Goal: Task Accomplishment & Management: Manage account settings

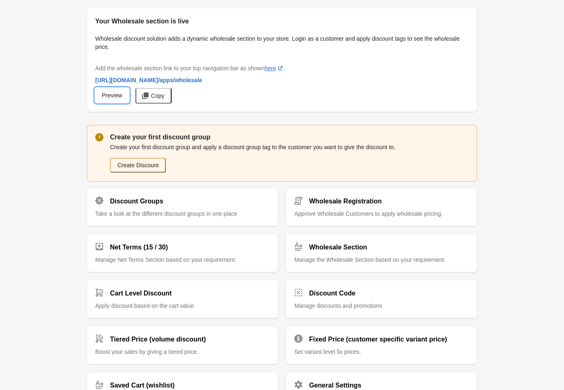
click at [112, 95] on span "Preview" at bounding box center [112, 95] width 21 height 7
click at [138, 162] on button "Create Discount" at bounding box center [138, 165] width 56 height 15
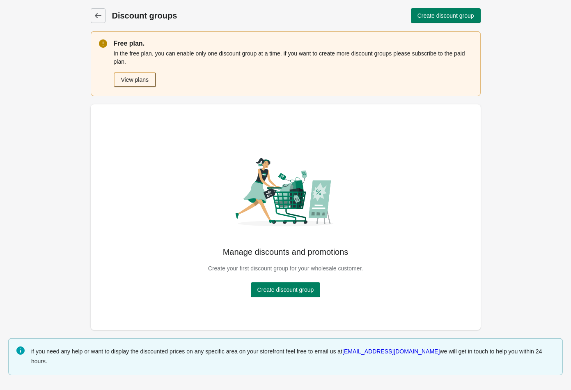
click at [290, 289] on span "Create discount group" at bounding box center [285, 289] width 57 height 7
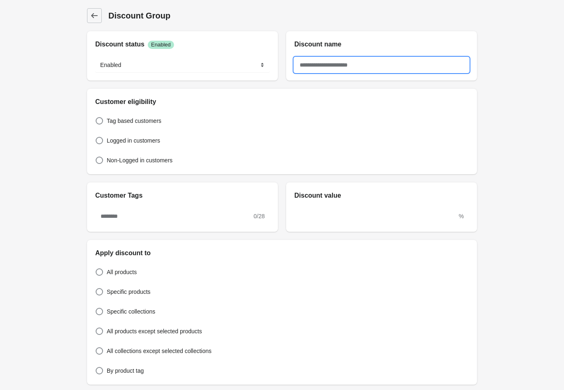
click at [332, 66] on input "text" at bounding box center [381, 64] width 174 height 15
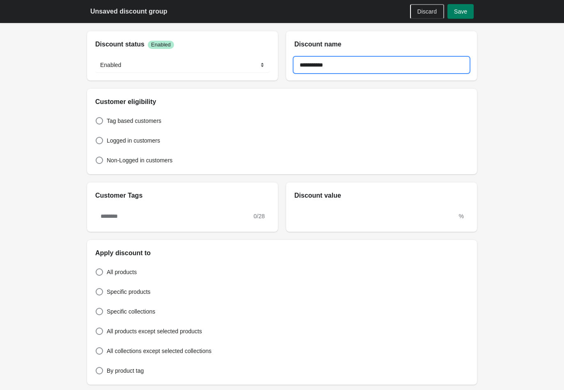
type input "**********"
click at [232, 136] on div "Logged in customers" at bounding box center [282, 140] width 374 height 11
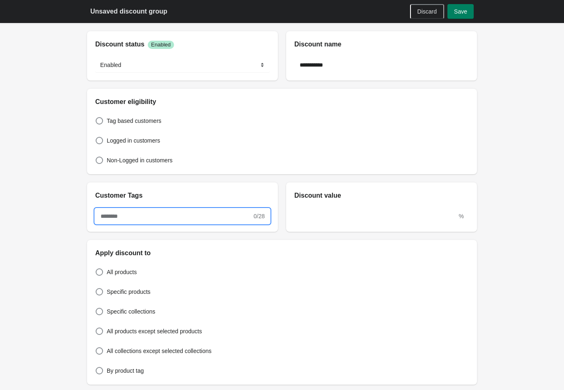
click at [145, 216] on input "text" at bounding box center [173, 216] width 157 height 15
type input "*"
click at [423, 9] on span "Discard" at bounding box center [427, 11] width 19 height 7
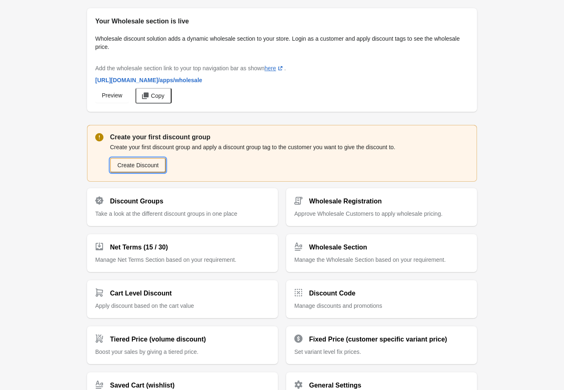
drag, startPoint x: 142, startPoint y: 166, endPoint x: 149, endPoint y: 170, distance: 8.6
click at [142, 166] on button "Create Discount" at bounding box center [138, 165] width 56 height 15
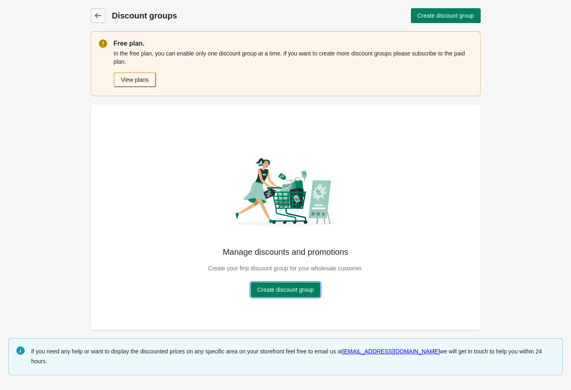
click at [282, 291] on span "Create discount group" at bounding box center [285, 289] width 57 height 7
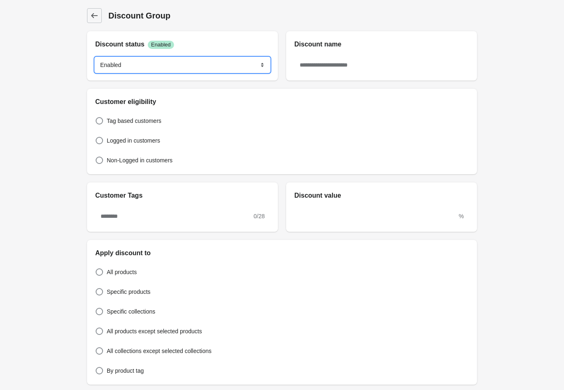
click at [193, 68] on select "******* ********" at bounding box center [182, 64] width 174 height 15
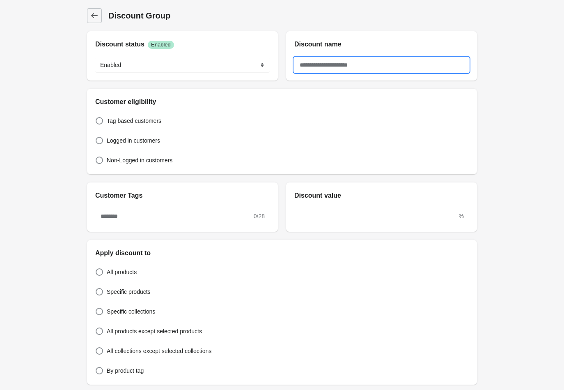
click at [335, 64] on input "text" at bounding box center [381, 64] width 174 height 15
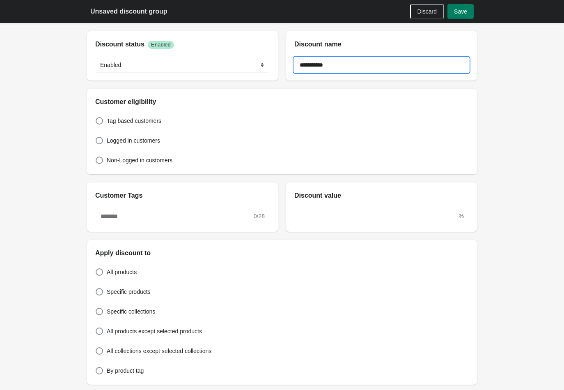
type input "**********"
click at [225, 140] on div "Logged in customers" at bounding box center [282, 140] width 374 height 11
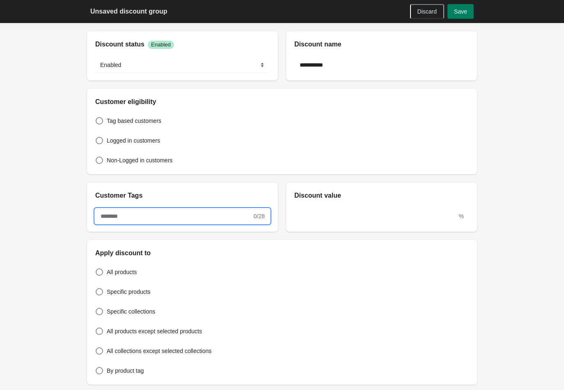
click at [137, 213] on input "text" at bounding box center [173, 216] width 157 height 15
type input "**********"
click at [313, 220] on input "text" at bounding box center [375, 216] width 163 height 15
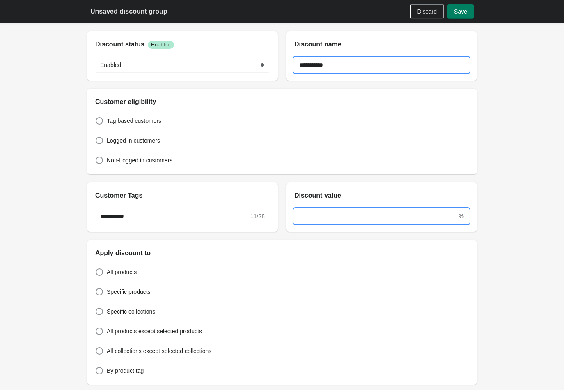
click at [337, 68] on input "**********" at bounding box center [381, 64] width 174 height 15
type input "**********"
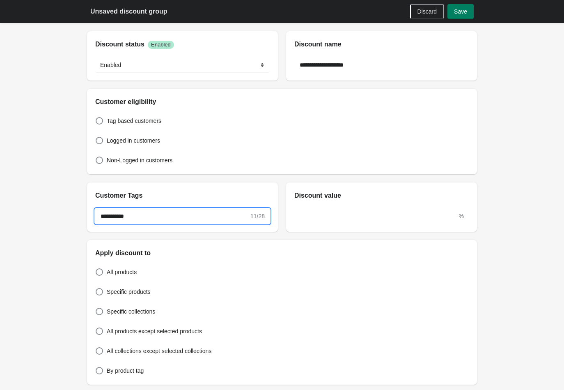
click at [156, 218] on input "**********" at bounding box center [172, 216] width 154 height 15
click at [186, 219] on input "**********" at bounding box center [172, 216] width 154 height 15
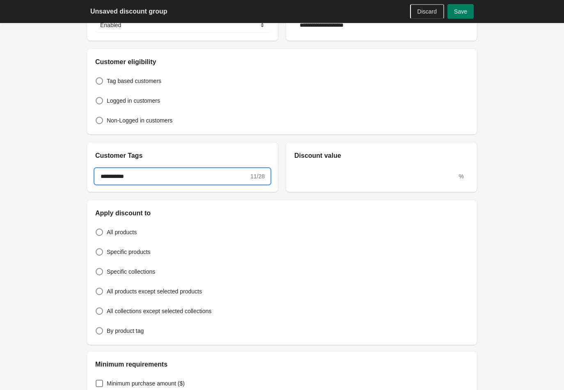
scroll to position [91, 0]
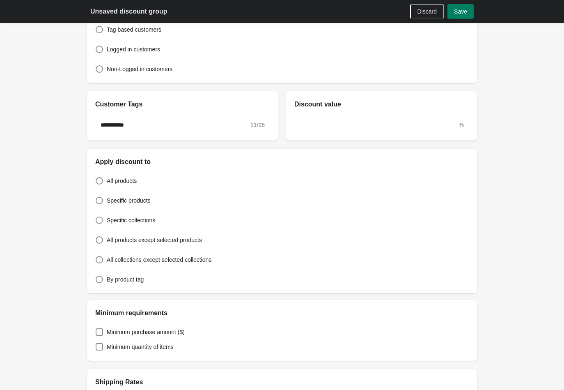
click at [100, 218] on span at bounding box center [99, 219] width 7 height 7
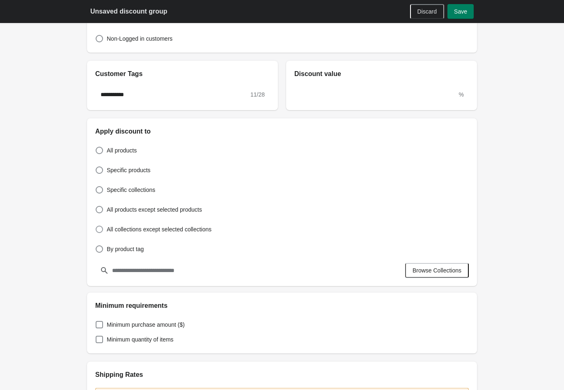
scroll to position [137, 0]
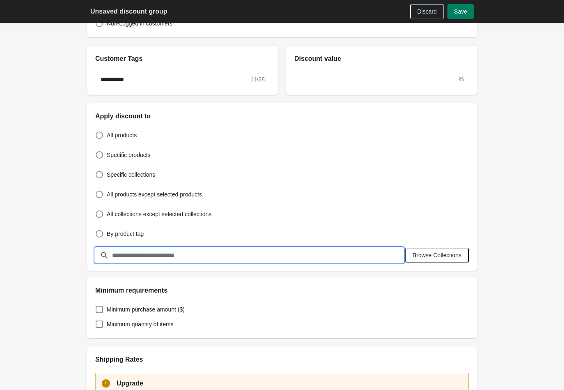
click at [210, 252] on input "text" at bounding box center [258, 255] width 292 height 15
type input "*"
type input "*******"
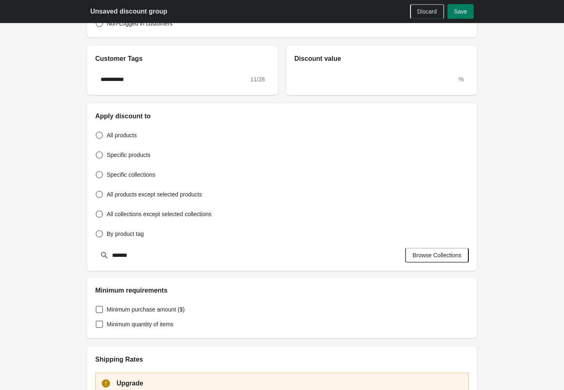
click at [102, 255] on icon at bounding box center [104, 255] width 8 height 8
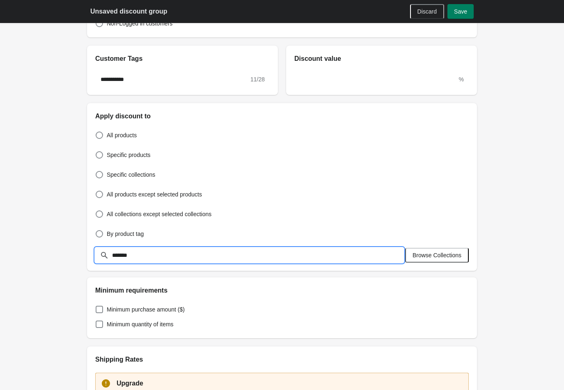
click at [382, 251] on input "*******" at bounding box center [258, 255] width 292 height 15
click at [435, 255] on span "Browse Collections" at bounding box center [437, 255] width 49 height 7
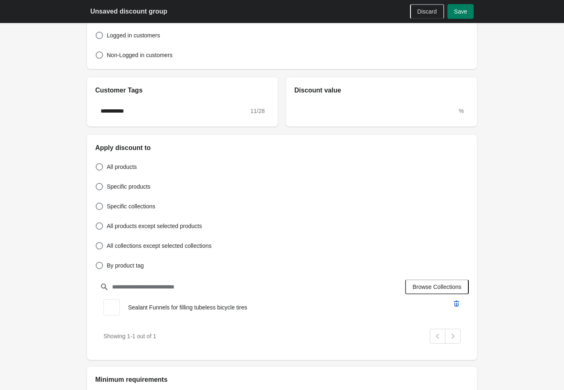
scroll to position [91, 0]
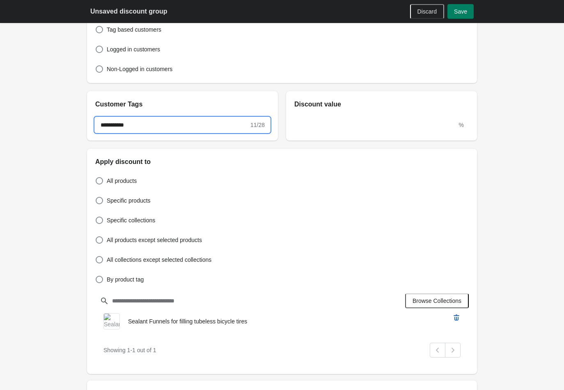
click at [211, 126] on input "**********" at bounding box center [172, 124] width 154 height 15
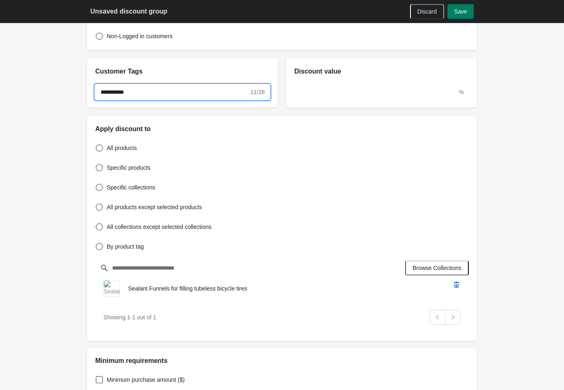
scroll to position [137, 0]
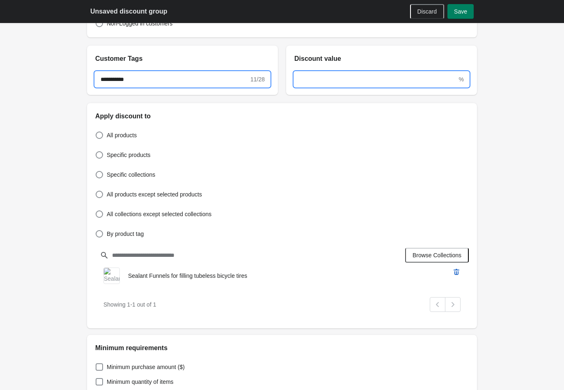
click at [322, 75] on input "text" at bounding box center [375, 79] width 163 height 15
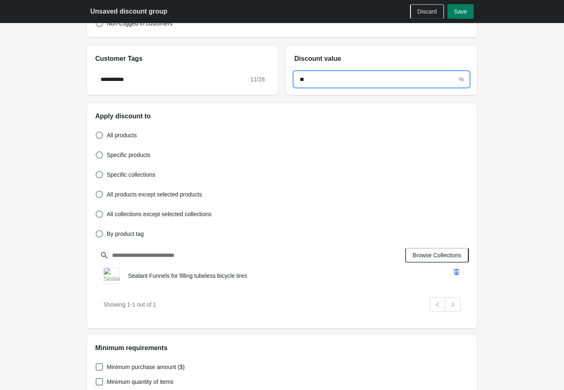
type input "**"
click at [428, 158] on div "Specific products" at bounding box center [282, 154] width 374 height 11
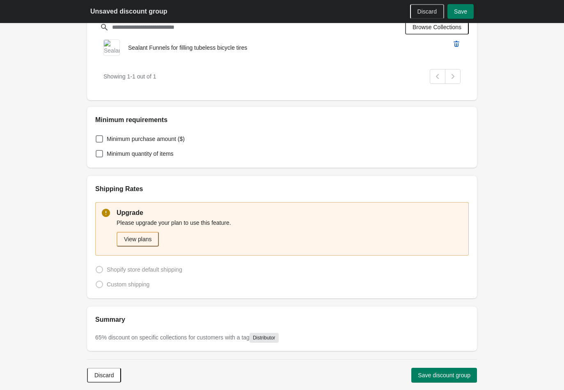
scroll to position [408, 0]
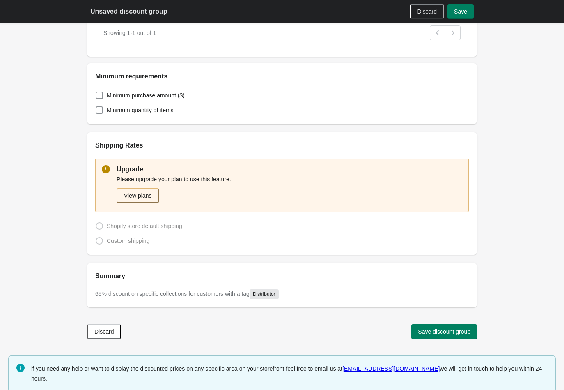
click at [446, 328] on span "Save discount group" at bounding box center [444, 331] width 53 height 7
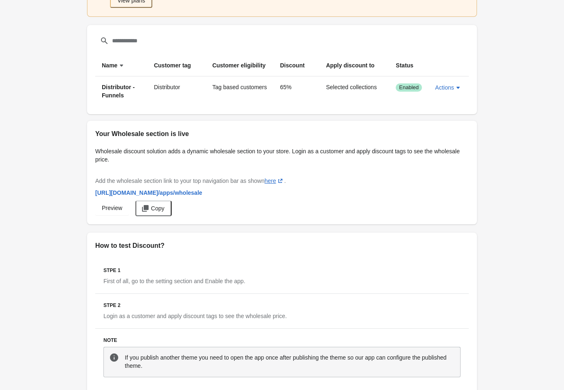
scroll to position [91, 0]
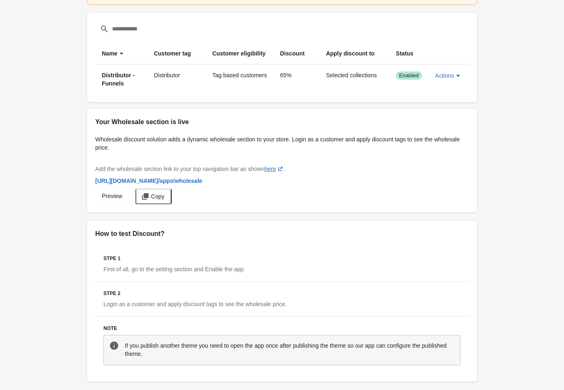
click at [178, 180] on span "https://9c1921-07.myshopify.com /apps/wholesale" at bounding box center [148, 180] width 107 height 7
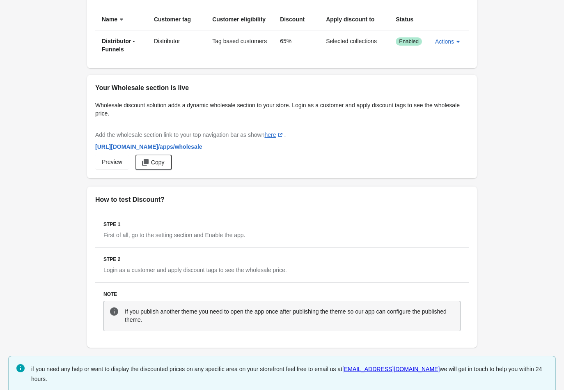
scroll to position [0, 0]
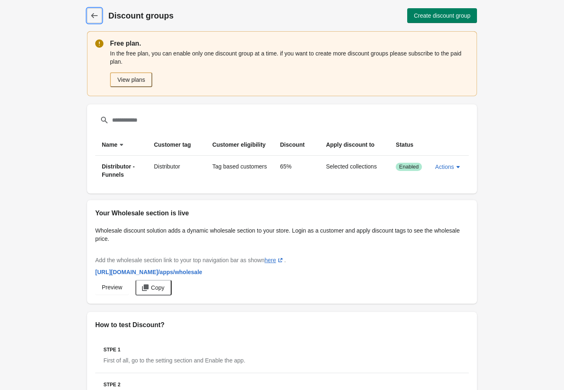
click at [94, 14] on icon at bounding box center [94, 15] width 8 height 8
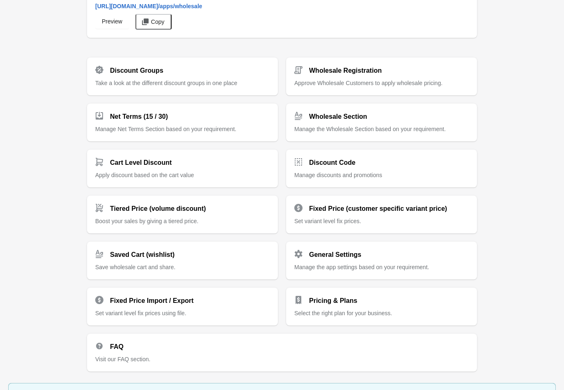
scroll to position [101, 0]
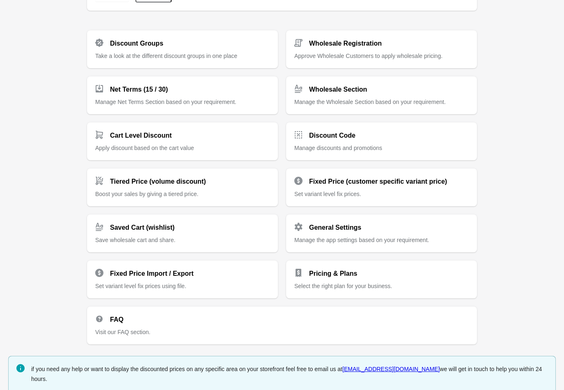
click at [358, 232] on div "General Settings Manage the app settings based on your requirement." at bounding box center [381, 230] width 174 height 28
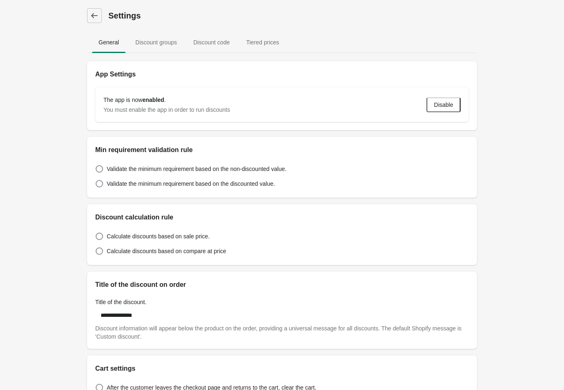
click at [159, 42] on span "Discount groups" at bounding box center [156, 42] width 55 height 15
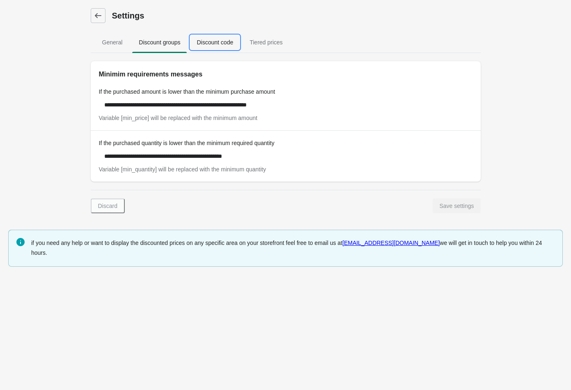
click at [222, 38] on span "Discount code" at bounding box center [215, 42] width 50 height 15
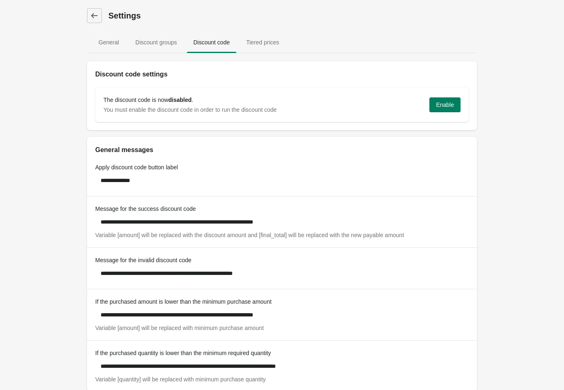
click at [268, 41] on span "Tiered prices" at bounding box center [263, 42] width 46 height 15
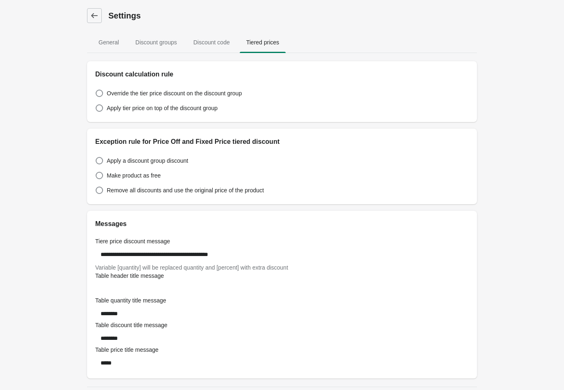
click at [95, 16] on icon at bounding box center [94, 15] width 8 height 8
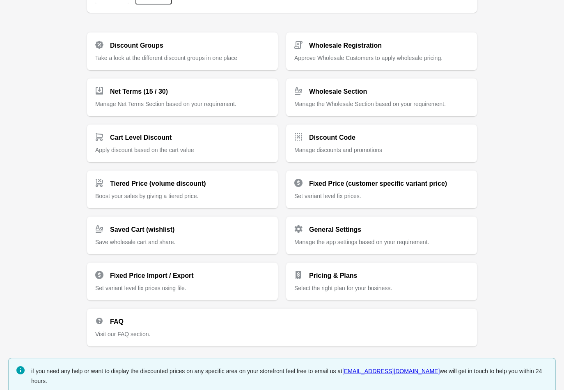
scroll to position [101, 0]
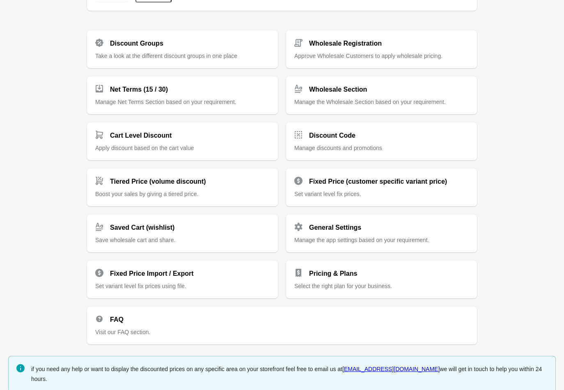
click at [354, 100] on span "Manage the Wholesale Section based on your requirement." at bounding box center [369, 102] width 151 height 7
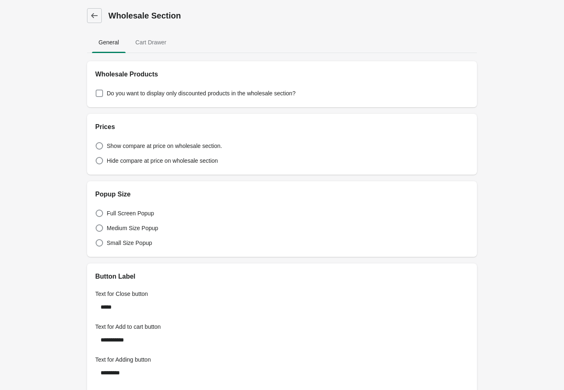
click at [100, 93] on span at bounding box center [99, 92] width 7 height 7
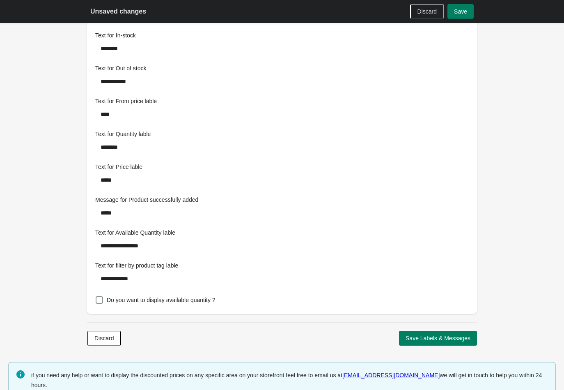
scroll to position [692, 0]
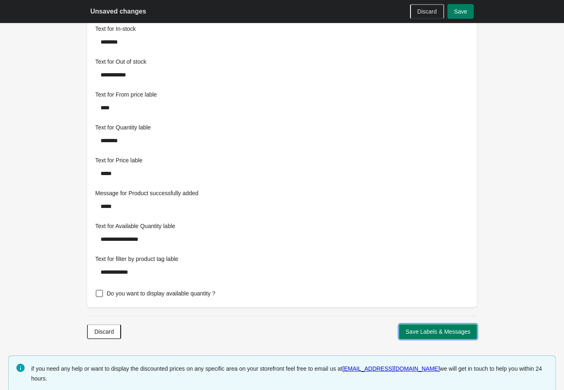
click at [431, 328] on span "Save Labels & Messages" at bounding box center [438, 331] width 65 height 7
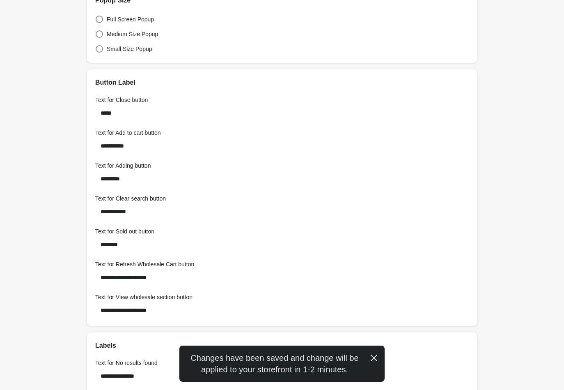
scroll to position [0, 0]
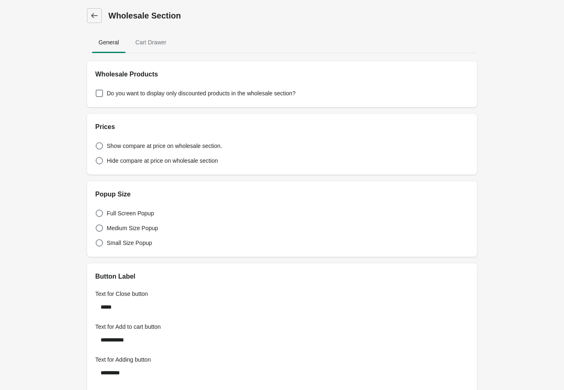
click at [92, 16] on icon at bounding box center [94, 15] width 7 height 5
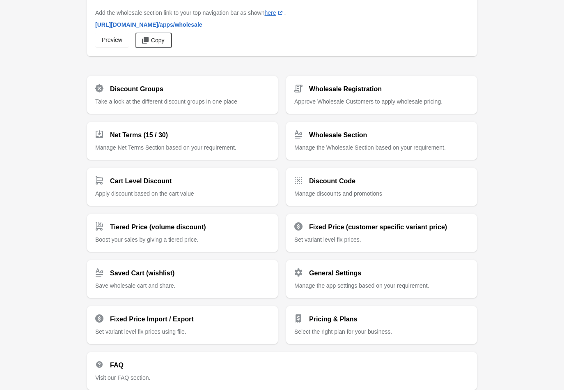
scroll to position [101, 0]
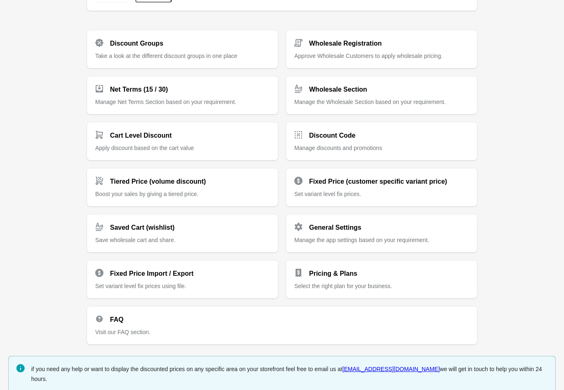
click at [352, 279] on div "Pricing & Plans Select the right plan for your business." at bounding box center [381, 276] width 174 height 28
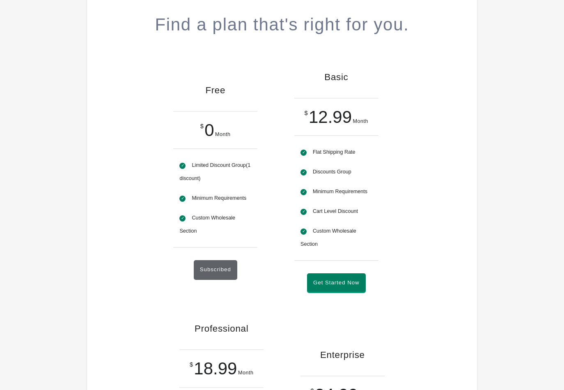
scroll to position [91, 0]
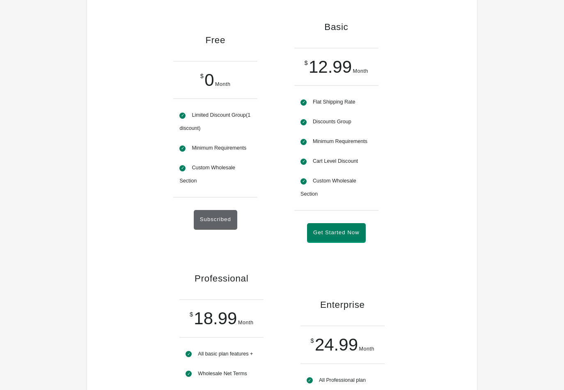
click at [337, 238] on button "Get Started Now" at bounding box center [336, 232] width 59 height 18
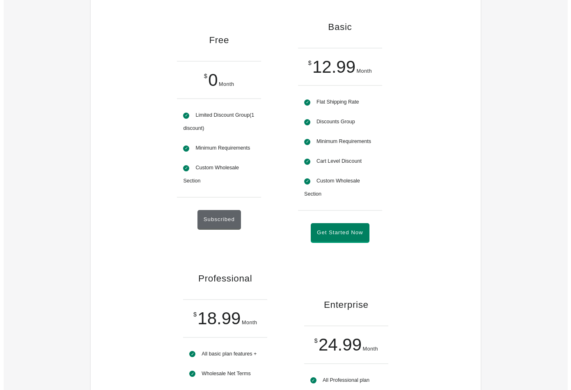
scroll to position [0, 0]
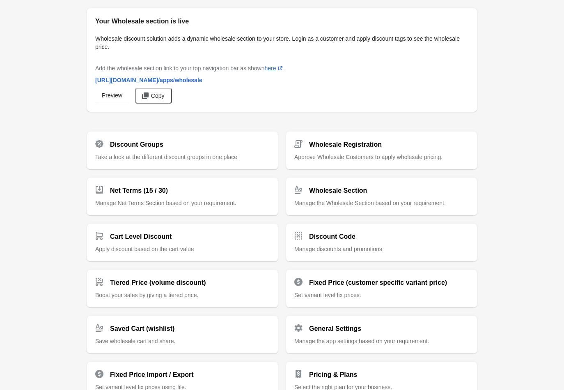
click at [174, 154] on span "Take a look at the different discount groups in one place" at bounding box center [166, 157] width 142 height 7
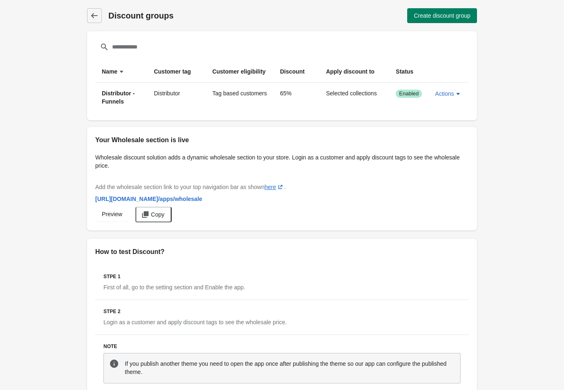
click at [443, 15] on span "Create discount group" at bounding box center [442, 15] width 57 height 7
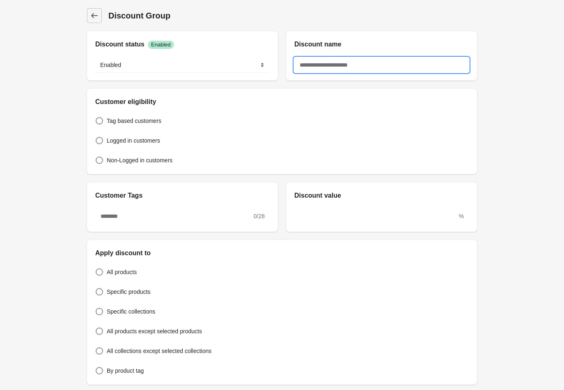
click at [334, 67] on input "text" at bounding box center [381, 64] width 174 height 15
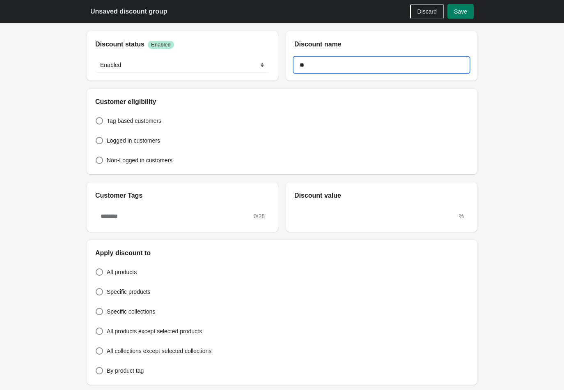
type input "*"
click at [427, 12] on span "Discard" at bounding box center [427, 11] width 19 height 7
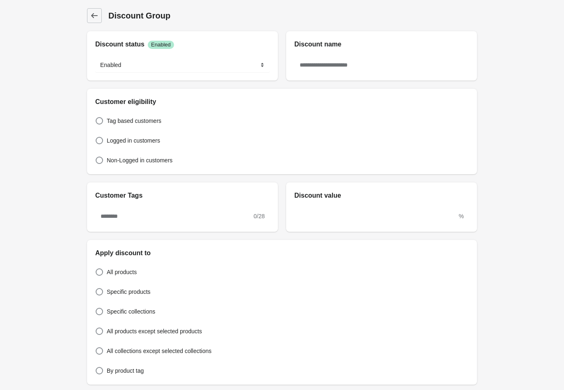
click at [93, 14] on icon at bounding box center [94, 15] width 8 height 8
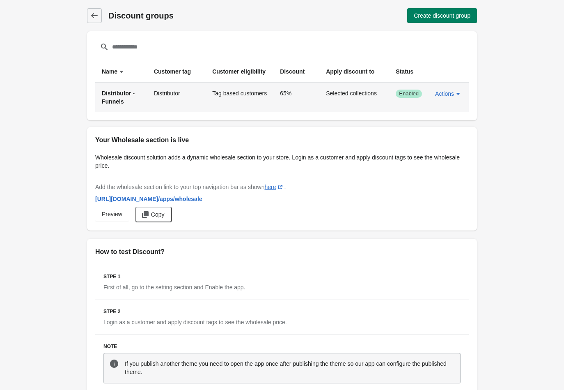
click at [455, 92] on icon "button" at bounding box center [458, 93] width 8 height 8
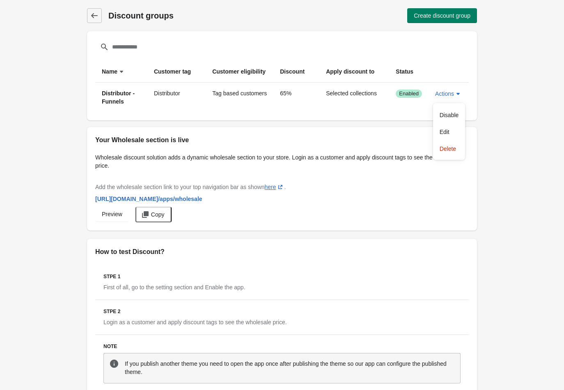
click at [515, 63] on div "Discount groups Discount groups Create discount group Filter items sort ascendi…" at bounding box center [282, 226] width 564 height 453
click at [447, 18] on span "Create discount group" at bounding box center [442, 15] width 57 height 7
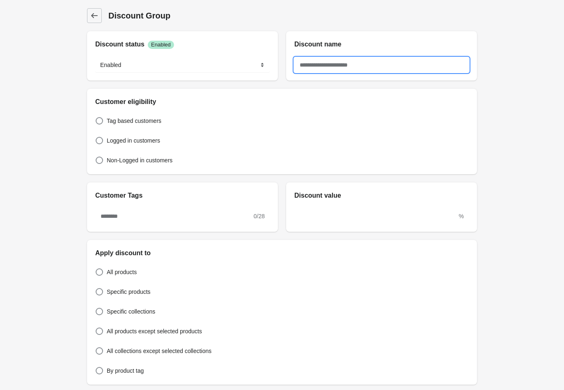
click at [328, 59] on input "text" at bounding box center [381, 64] width 174 height 15
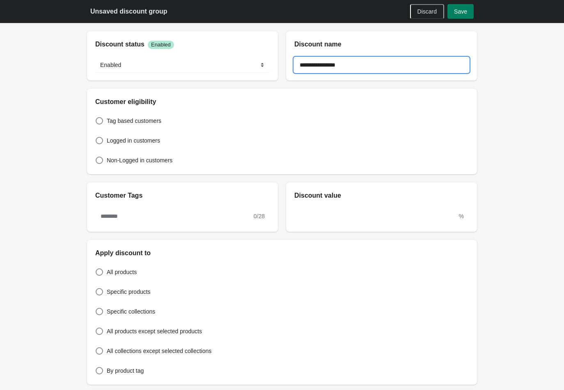
type input "**********"
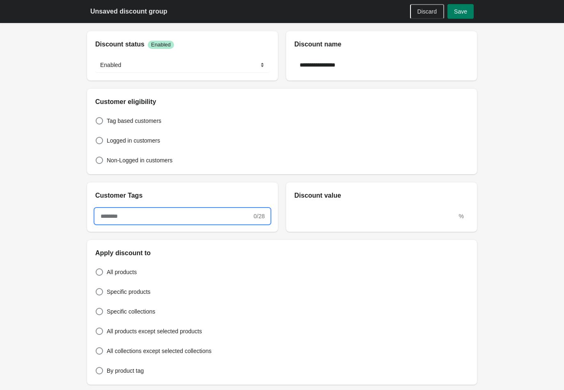
drag, startPoint x: 142, startPoint y: 219, endPoint x: 147, endPoint y: 218, distance: 4.7
click at [142, 219] on input "text" at bounding box center [173, 216] width 157 height 15
type input "**********"
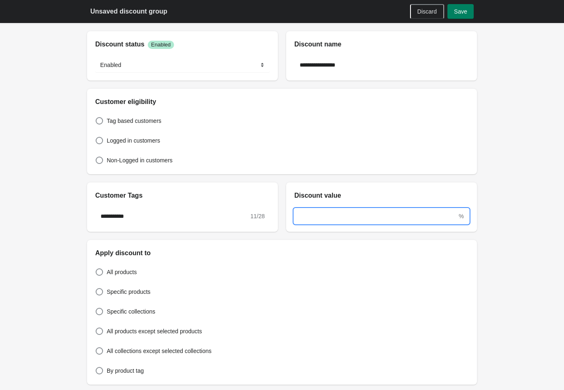
click at [309, 213] on input "text" at bounding box center [375, 216] width 163 height 15
type input "**"
click at [410, 303] on div "All products Specific products Specific collections All products except selecte…" at bounding box center [282, 317] width 374 height 118
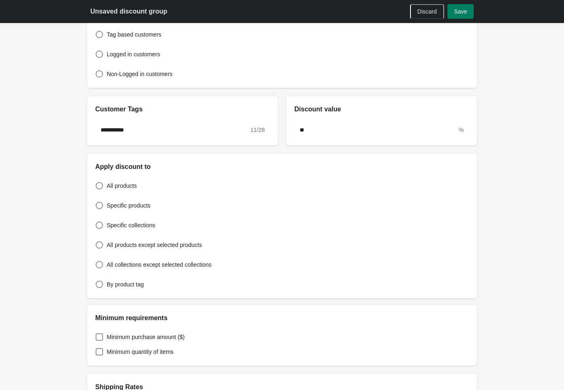
scroll to position [91, 0]
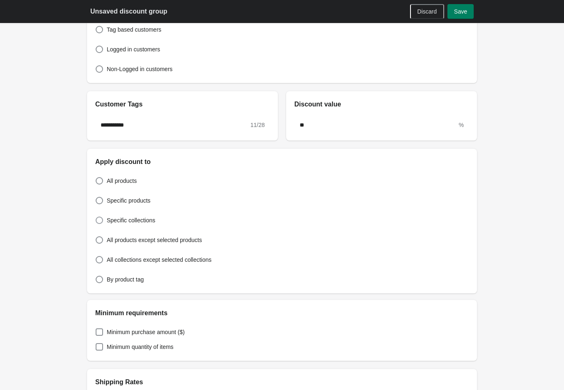
click at [99, 218] on span at bounding box center [99, 219] width 7 height 7
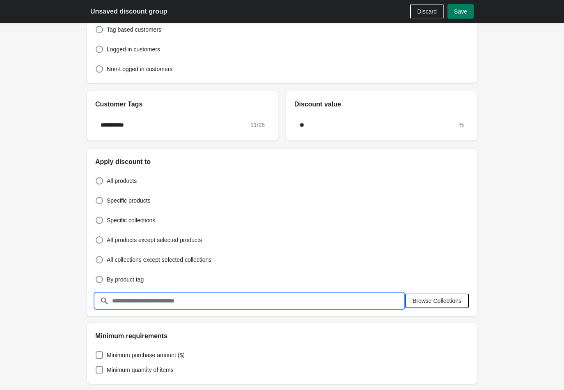
click at [200, 302] on input "text" at bounding box center [258, 300] width 292 height 15
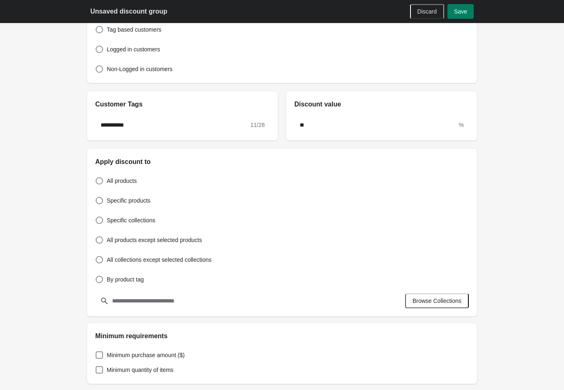
click at [435, 299] on span "Browse Collections" at bounding box center [437, 300] width 49 height 7
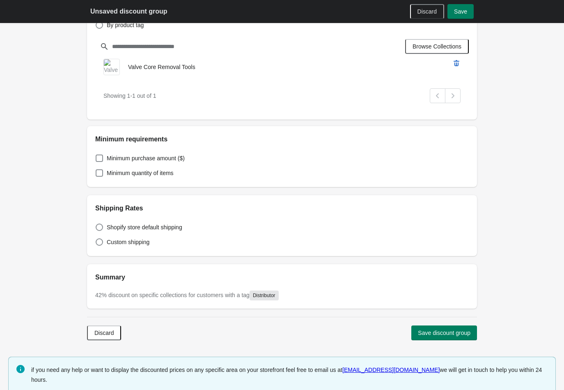
scroll to position [347, 0]
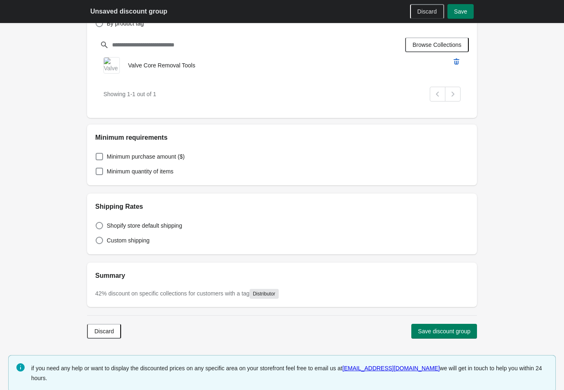
click at [448, 330] on span "Save discount group" at bounding box center [444, 331] width 53 height 7
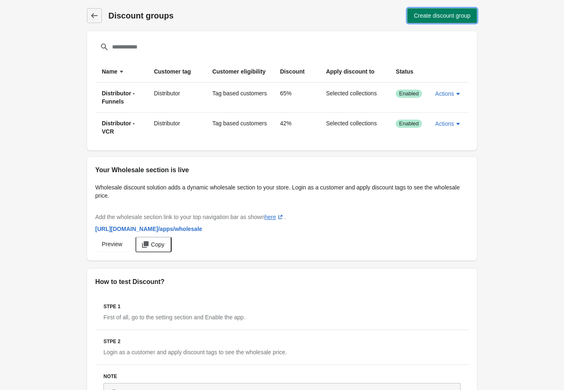
click at [449, 13] on span "Create discount group" at bounding box center [442, 15] width 57 height 7
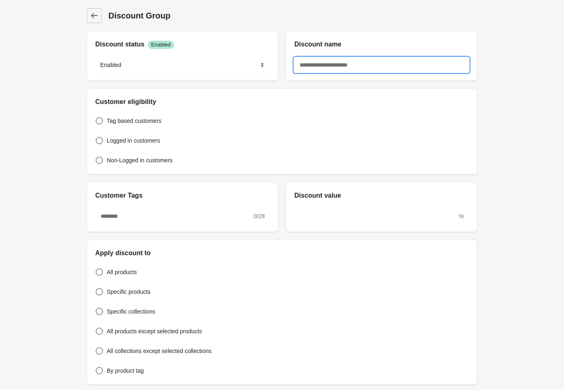
click at [328, 67] on input "text" at bounding box center [381, 64] width 174 height 15
click at [93, 17] on icon at bounding box center [94, 15] width 8 height 8
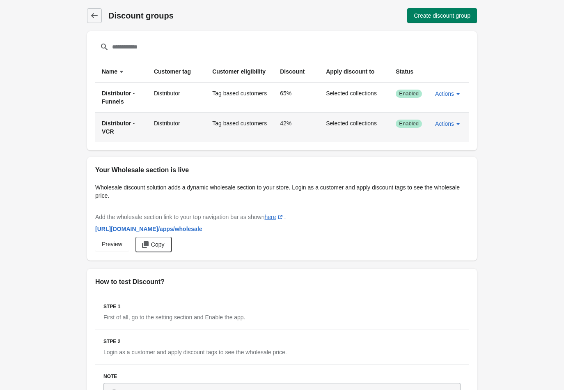
click at [446, 123] on span "Actions" at bounding box center [444, 123] width 19 height 7
click at [447, 162] on span "Edit" at bounding box center [449, 161] width 19 height 8
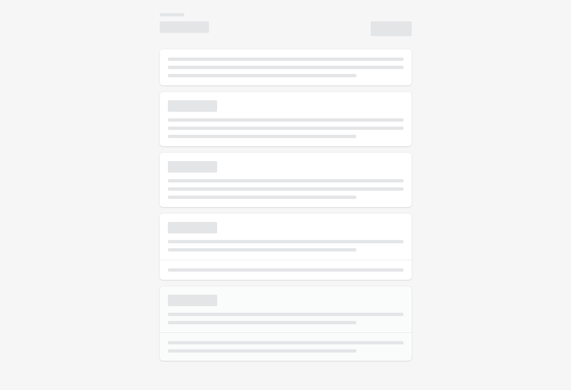
select select "*"
type input "**********"
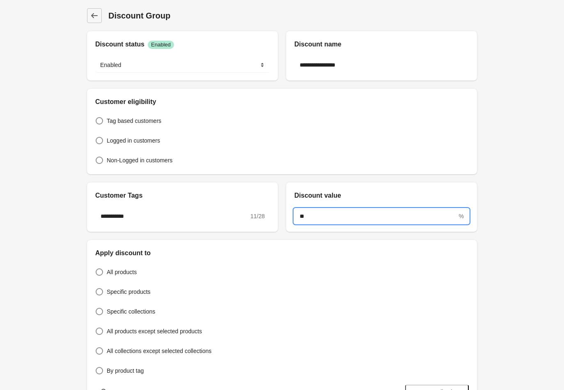
drag, startPoint x: 297, startPoint y: 213, endPoint x: 393, endPoint y: 216, distance: 96.1
click at [332, 216] on input "**" at bounding box center [375, 216] width 163 height 15
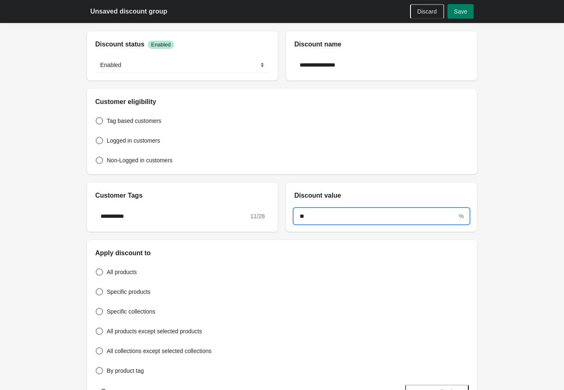
type input "**"
click at [466, 13] on span "Save" at bounding box center [460, 11] width 13 height 7
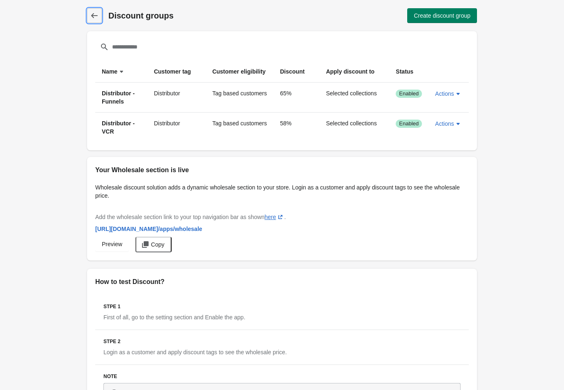
click at [94, 12] on icon at bounding box center [94, 15] width 8 height 8
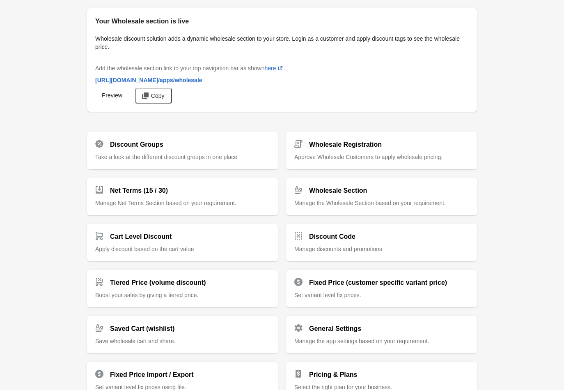
click at [342, 189] on h2 "Wholesale Section" at bounding box center [338, 191] width 58 height 10
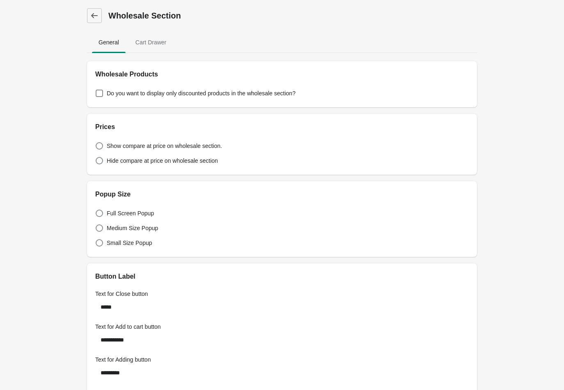
click at [155, 41] on span "Cart Drawer" at bounding box center [151, 42] width 44 height 15
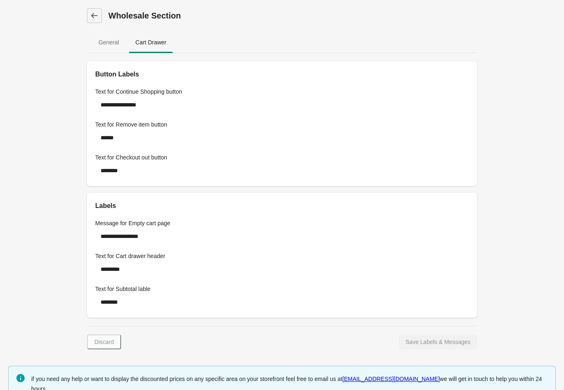
click at [108, 38] on span "General" at bounding box center [109, 42] width 34 height 15
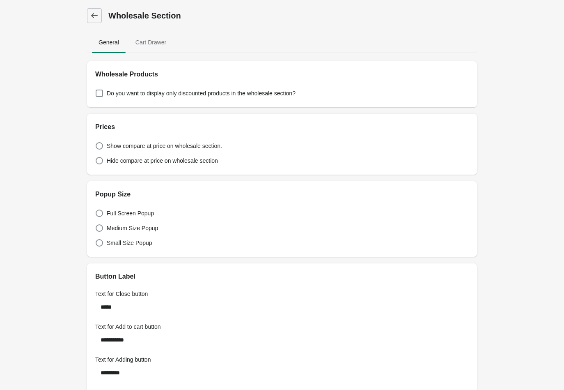
click at [96, 16] on icon at bounding box center [94, 15] width 8 height 8
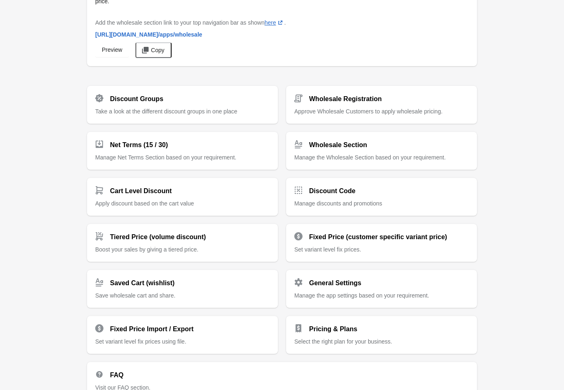
scroll to position [91, 0]
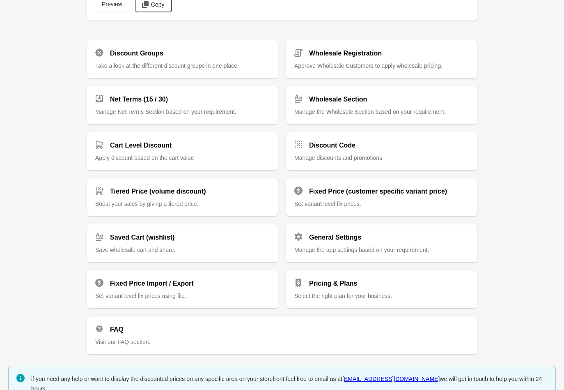
click at [355, 246] on span "Manage the app settings based on your requirement." at bounding box center [361, 249] width 135 height 7
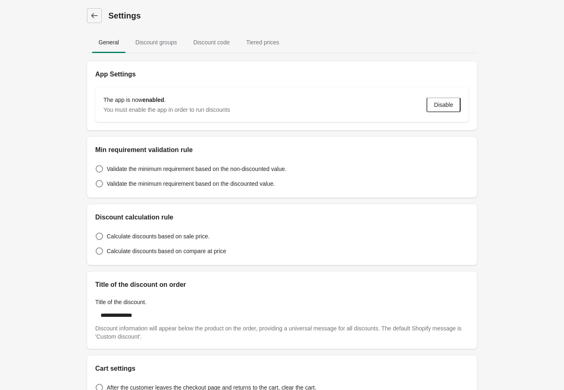
click at [145, 43] on span "Discount groups" at bounding box center [156, 42] width 55 height 15
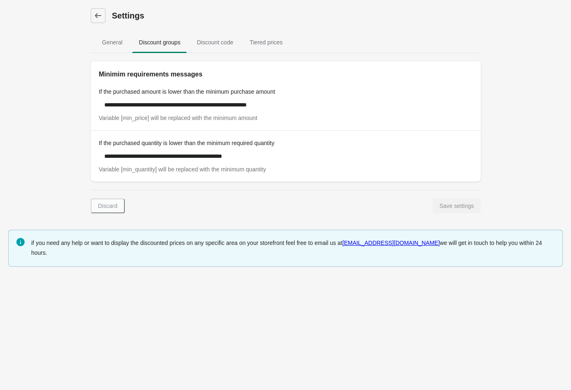
click at [211, 48] on span "Discount code" at bounding box center [215, 42] width 50 height 15
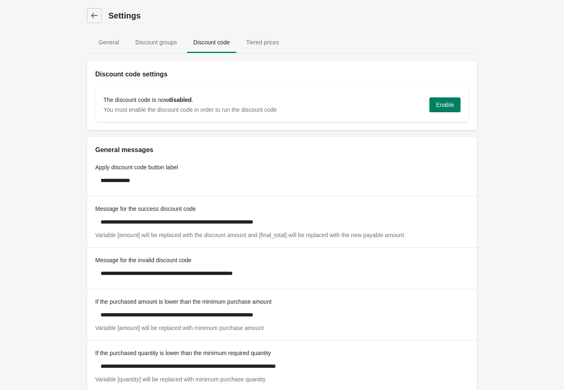
click at [264, 44] on span "Tiered prices" at bounding box center [263, 42] width 46 height 15
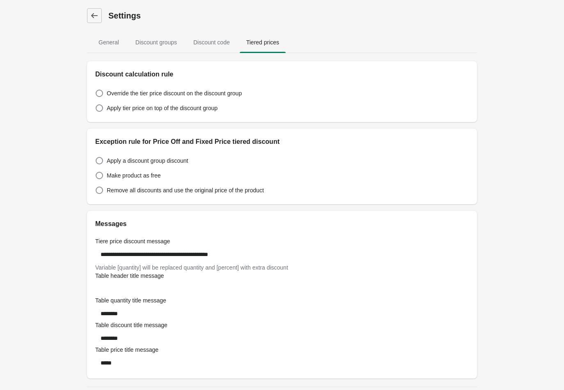
click at [93, 13] on icon at bounding box center [94, 15] width 8 height 8
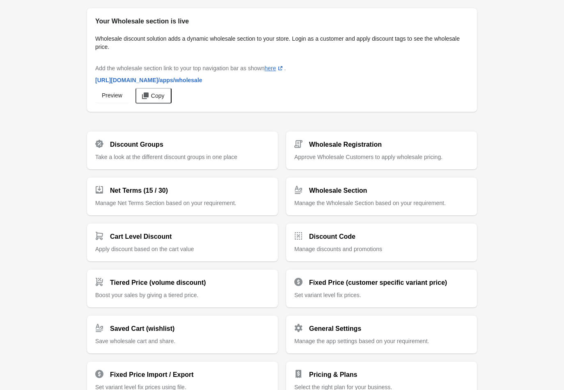
scroll to position [46, 0]
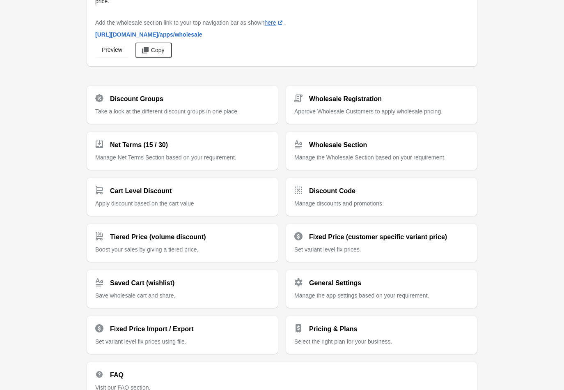
drag, startPoint x: 136, startPoint y: 104, endPoint x: 131, endPoint y: 106, distance: 5.0
click at [136, 104] on div "Discount Groups Take a look at the different discount groups in one place" at bounding box center [182, 101] width 174 height 28
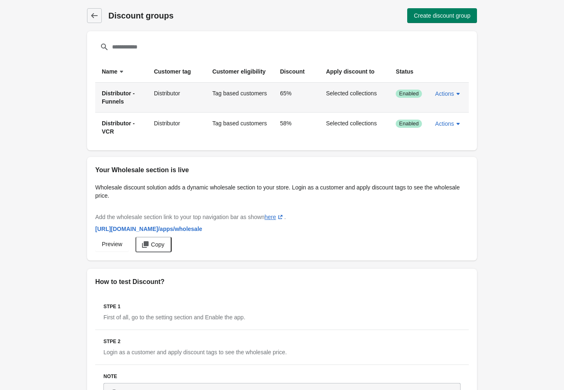
click at [459, 93] on icon "button" at bounding box center [458, 94] width 3 height 2
click at [448, 129] on span "Edit" at bounding box center [449, 132] width 19 height 8
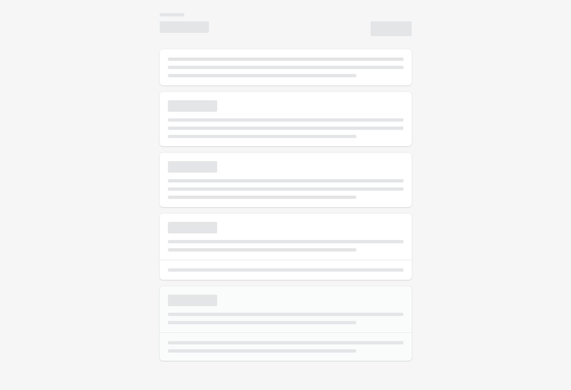
select select "*"
type input "**********"
type input "**"
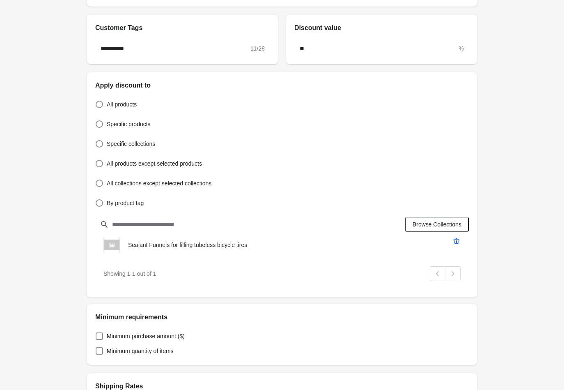
scroll to position [182, 0]
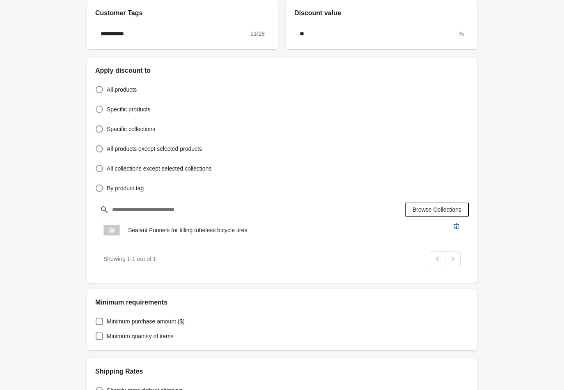
click at [99, 107] on span at bounding box center [99, 109] width 7 height 7
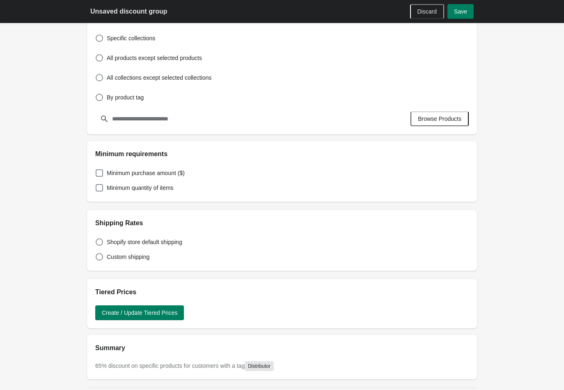
scroll to position [273, 0]
click at [449, 122] on button "Browse Products" at bounding box center [440, 118] width 58 height 15
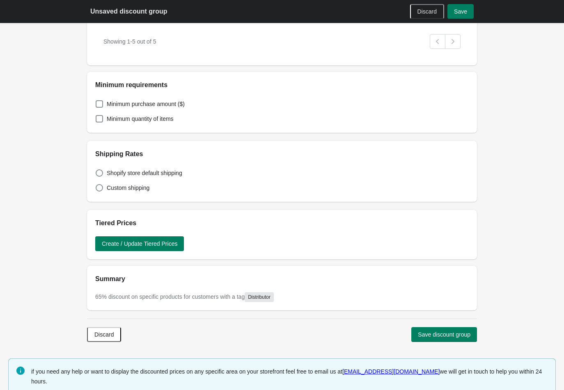
scroll to position [509, 0]
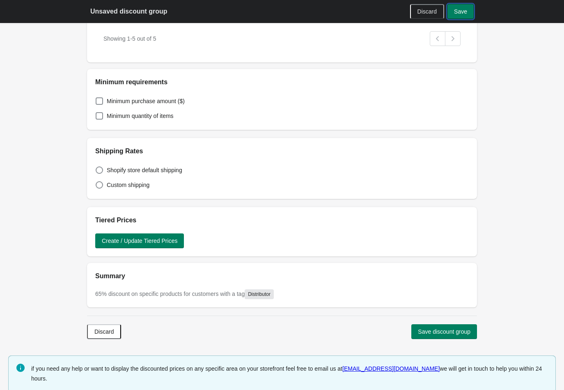
click at [466, 11] on span "Save" at bounding box center [460, 11] width 13 height 7
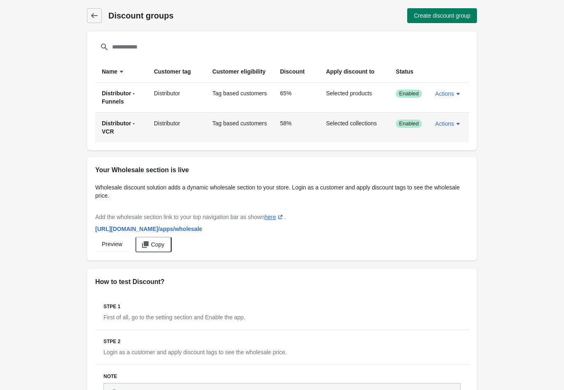
click at [458, 123] on icon "button" at bounding box center [458, 124] width 3 height 2
click at [445, 162] on span "Edit" at bounding box center [449, 161] width 19 height 8
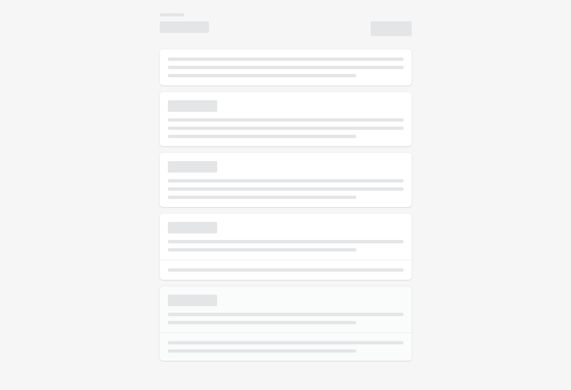
select select "*"
type input "**********"
type input "**"
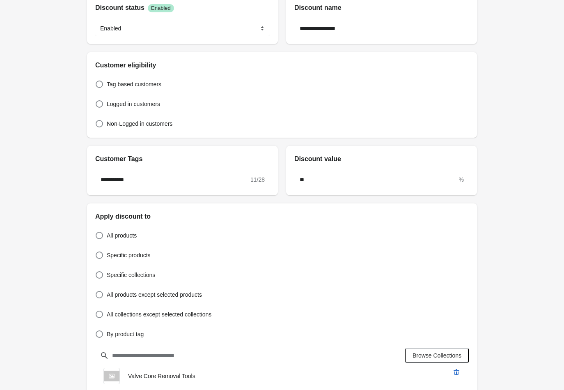
scroll to position [91, 0]
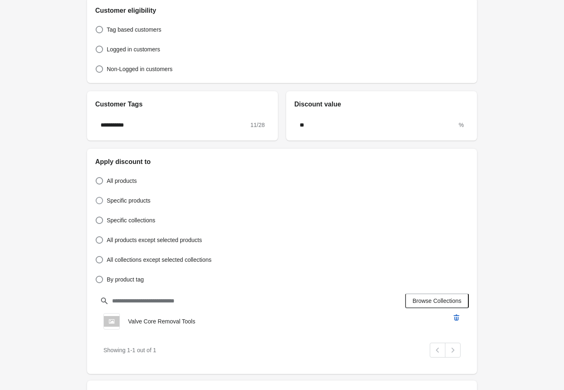
drag, startPoint x: 104, startPoint y: 199, endPoint x: 110, endPoint y: 200, distance: 5.4
click at [104, 199] on label "Specific products" at bounding box center [122, 200] width 55 height 11
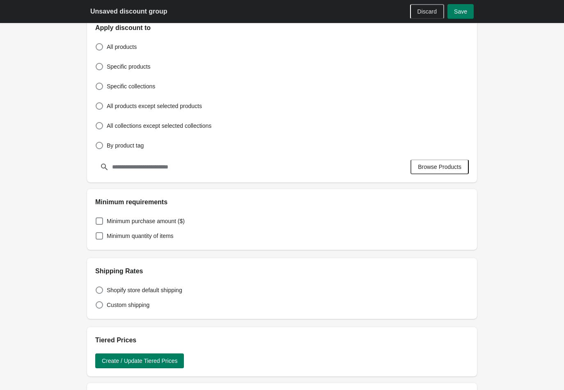
scroll to position [228, 0]
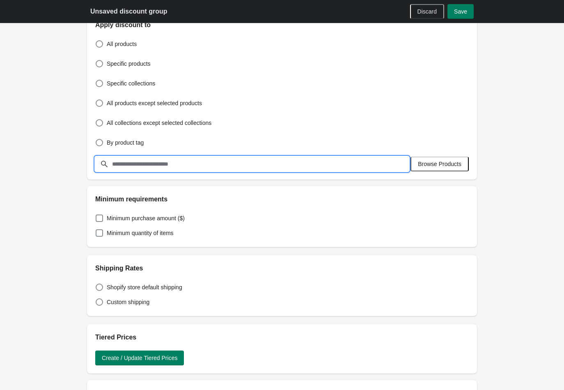
click at [222, 163] on input "text" at bounding box center [260, 163] width 297 height 15
click at [431, 165] on span "Browse Products" at bounding box center [440, 164] width 44 height 7
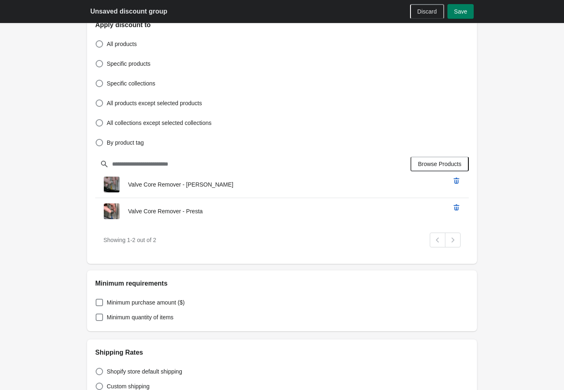
click at [469, 10] on button "Save" at bounding box center [460, 11] width 26 height 15
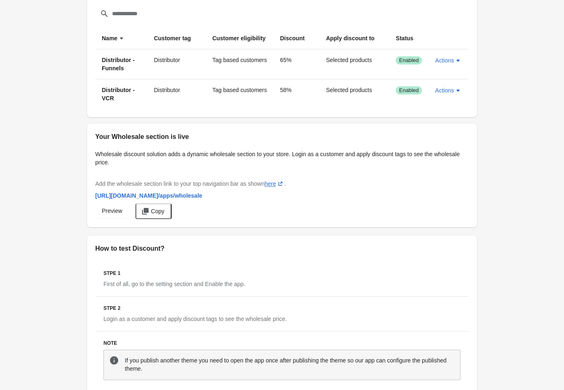
scroll to position [74, 0]
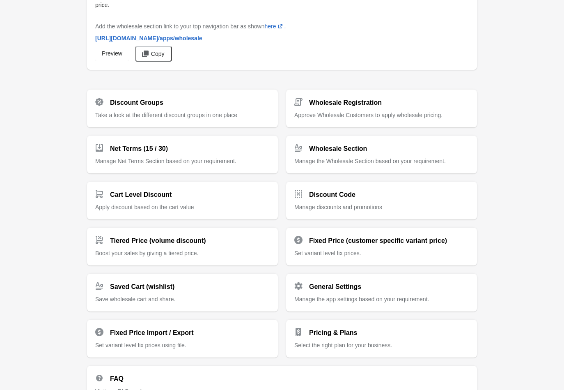
scroll to position [101, 0]
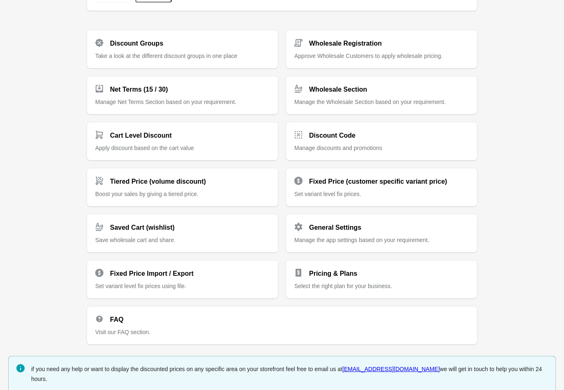
click at [368, 279] on div "Pricing & Plans Select the right plan for your business." at bounding box center [381, 276] width 174 height 28
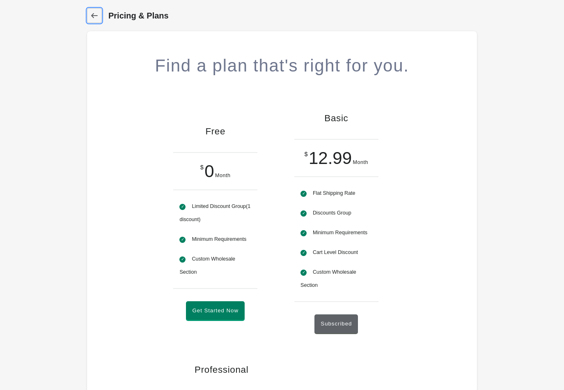
click at [94, 12] on icon at bounding box center [94, 15] width 8 height 8
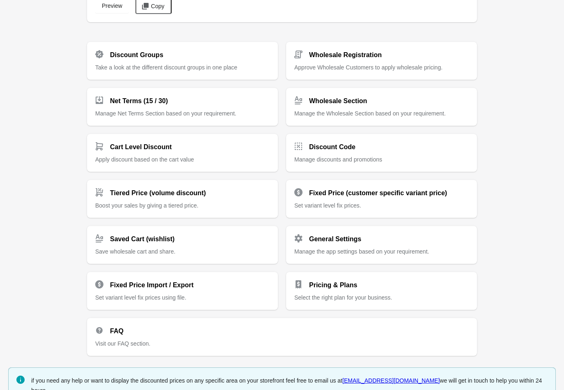
scroll to position [101, 0]
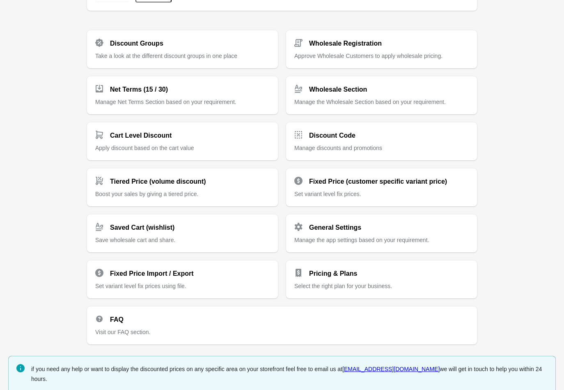
drag, startPoint x: 3, startPoint y: 327, endPoint x: 44, endPoint y: 262, distance: 76.2
click at [56, 257] on div "Your Wholesale section is live Wholesale discount solution adds a dynamic whole…" at bounding box center [282, 150] width 564 height 502
